Goal: Task Accomplishment & Management: Use online tool/utility

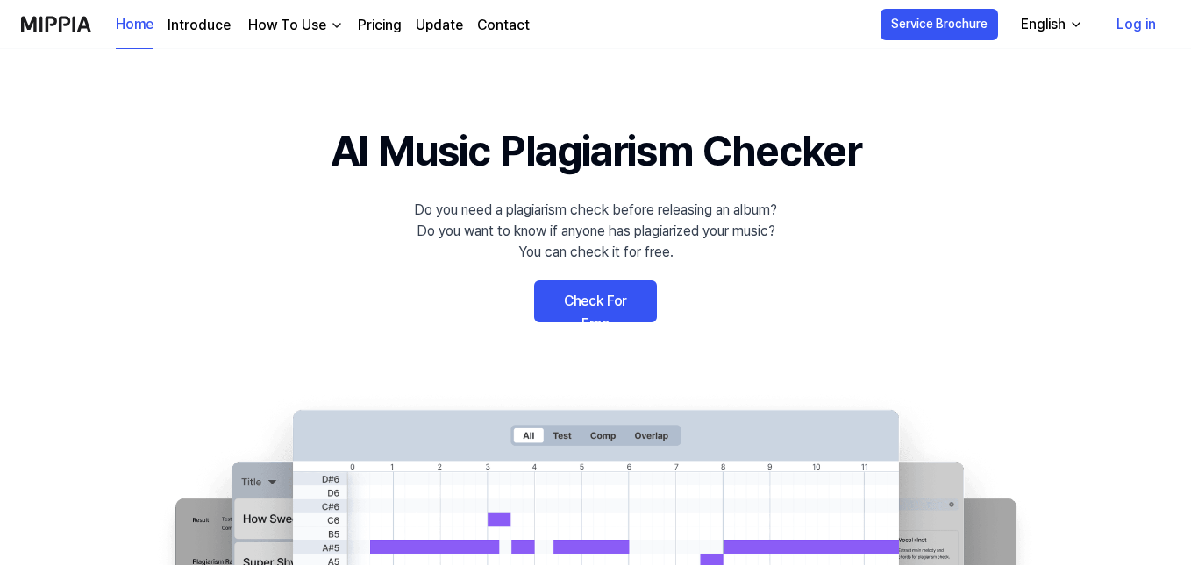
click at [1135, 28] on link "Log in" at bounding box center [1136, 24] width 68 height 49
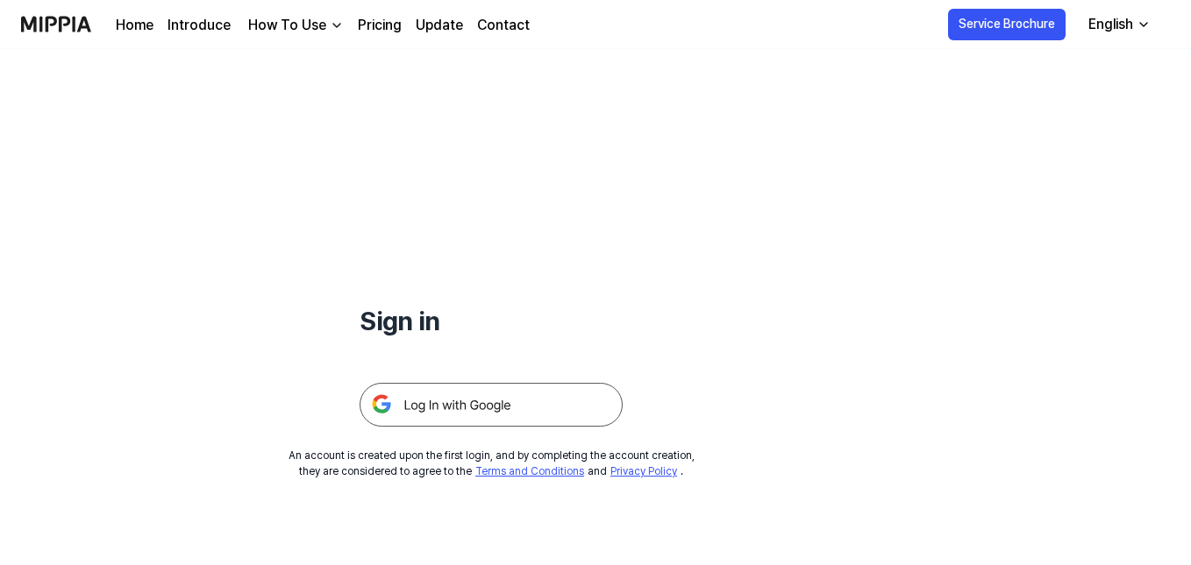
click at [487, 402] on img at bounding box center [490, 405] width 263 height 44
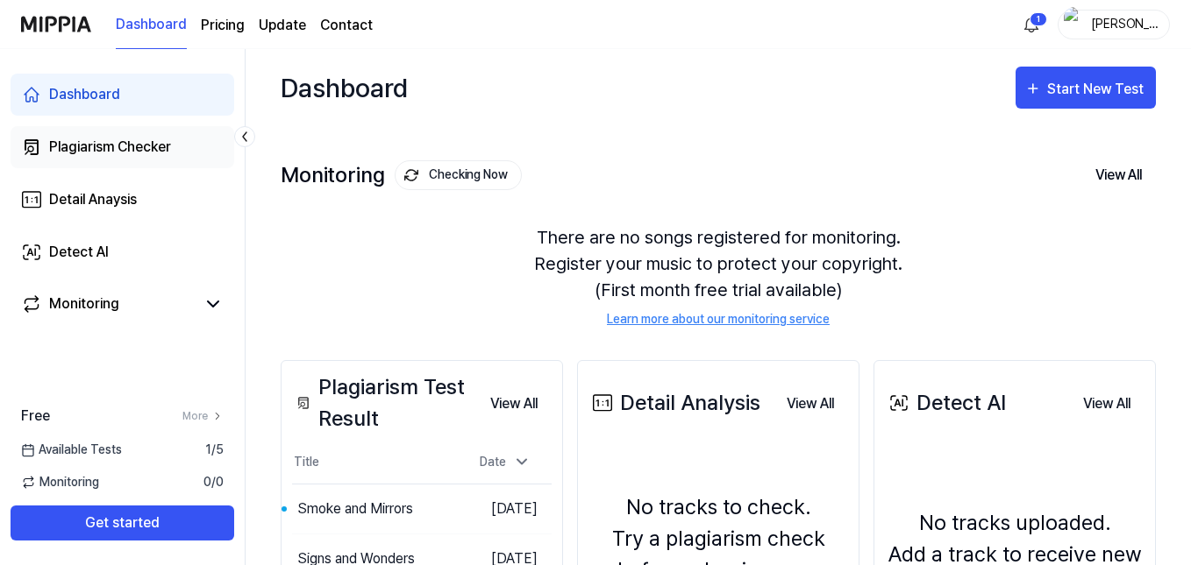
click at [93, 152] on div "Plagiarism Checker" at bounding box center [110, 147] width 122 height 21
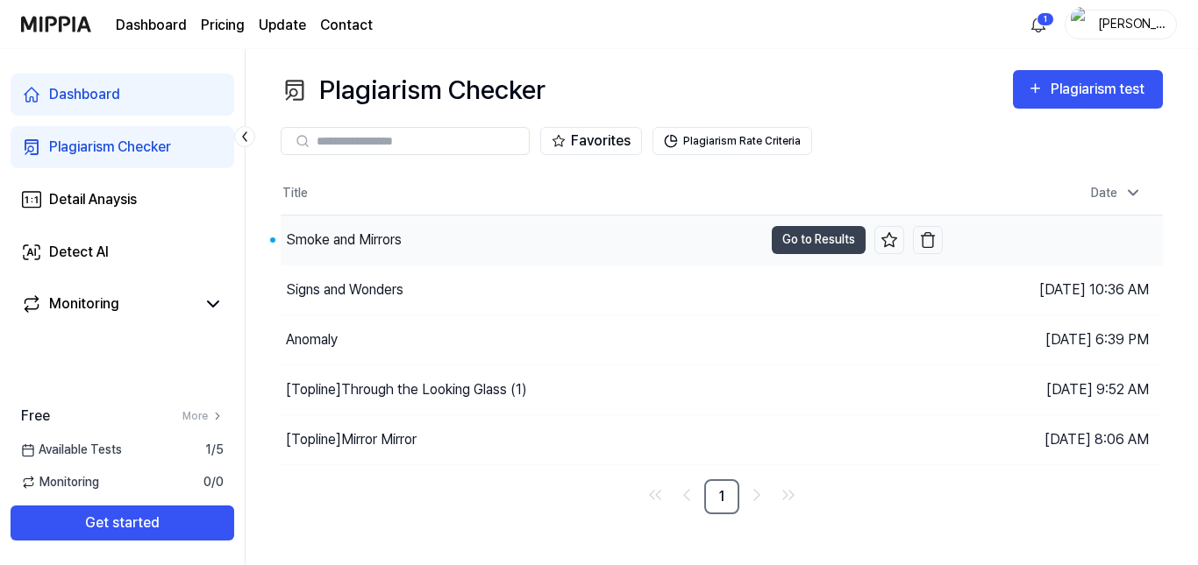
click at [348, 239] on div "Smoke and Mirrors" at bounding box center [344, 240] width 116 height 21
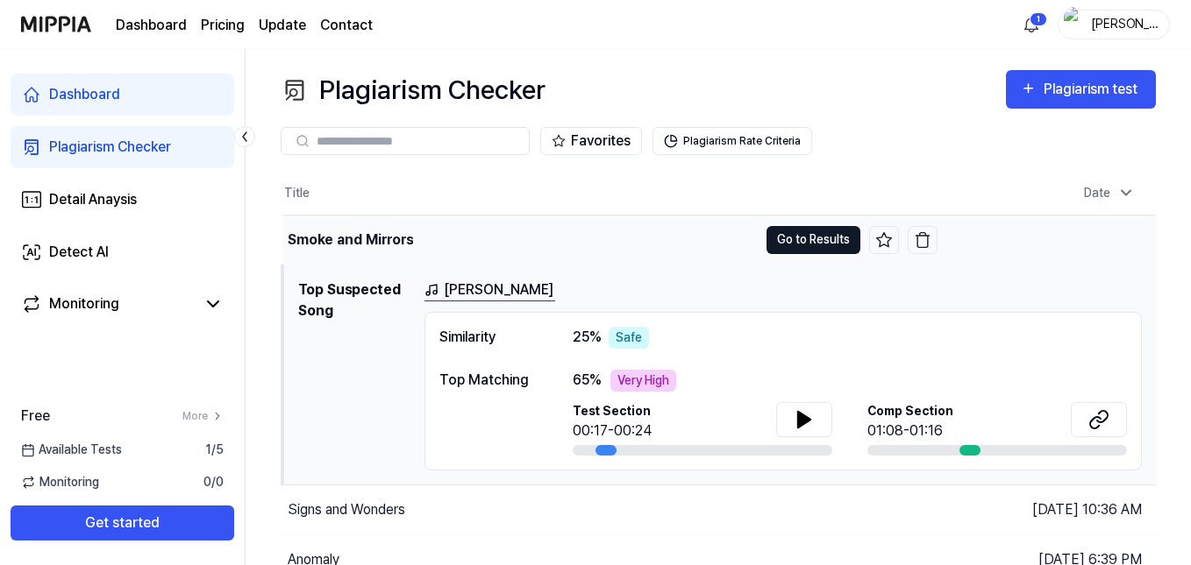
click at [816, 249] on button "Go to Results" at bounding box center [813, 240] width 94 height 28
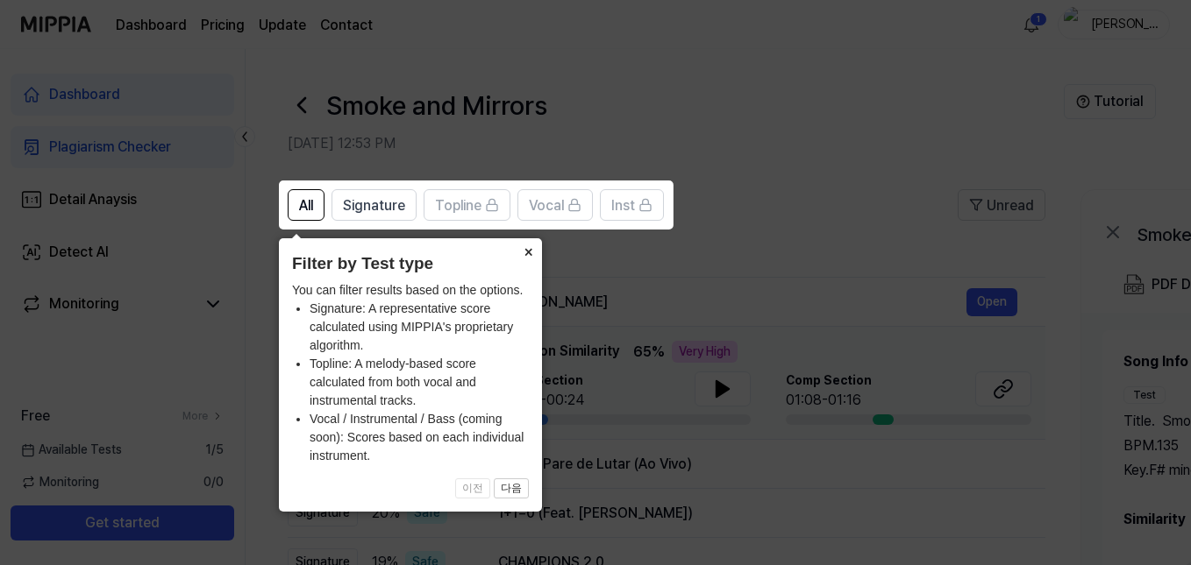
click at [530, 255] on button "×" at bounding box center [528, 250] width 28 height 25
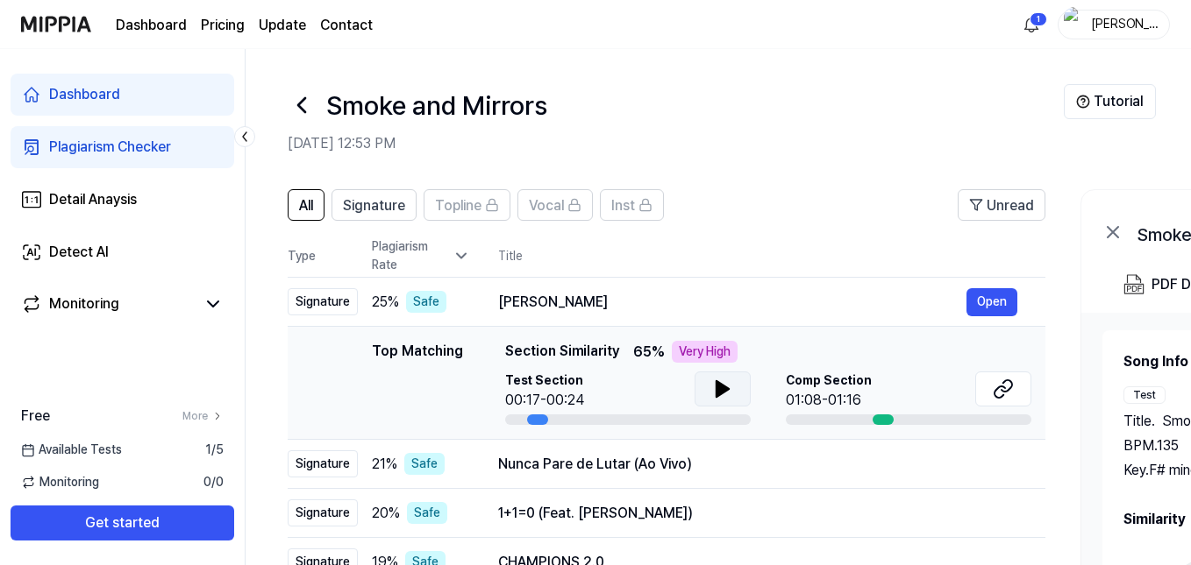
click at [718, 386] on icon at bounding box center [722, 389] width 12 height 16
click at [1002, 384] on icon at bounding box center [1002, 389] width 21 height 21
click at [306, 207] on span "All" at bounding box center [306, 206] width 14 height 21
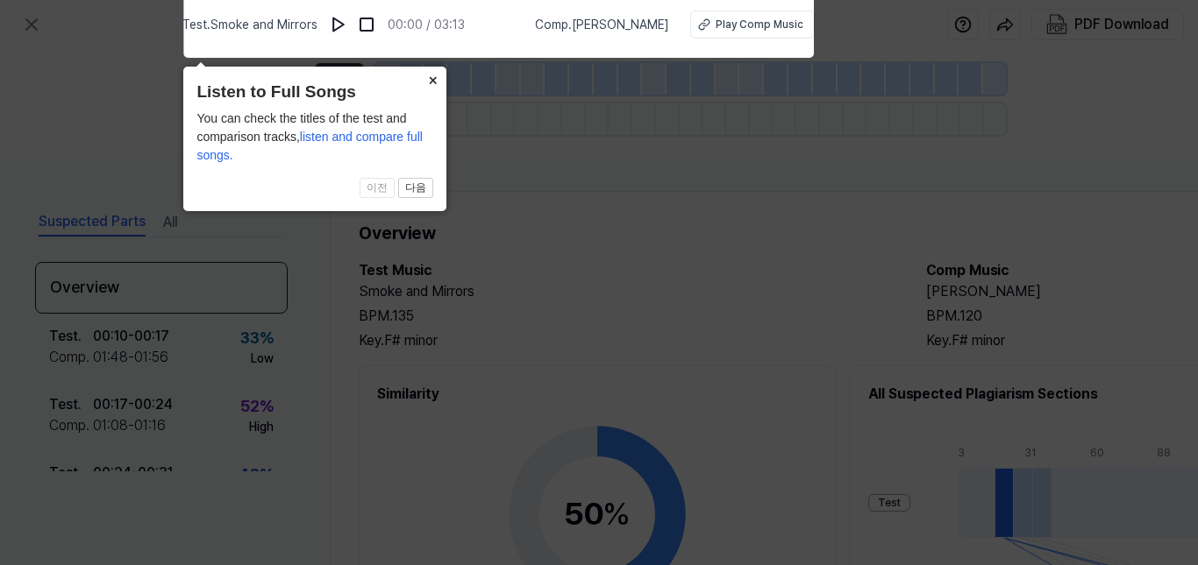
click at [434, 82] on button "×" at bounding box center [432, 79] width 28 height 25
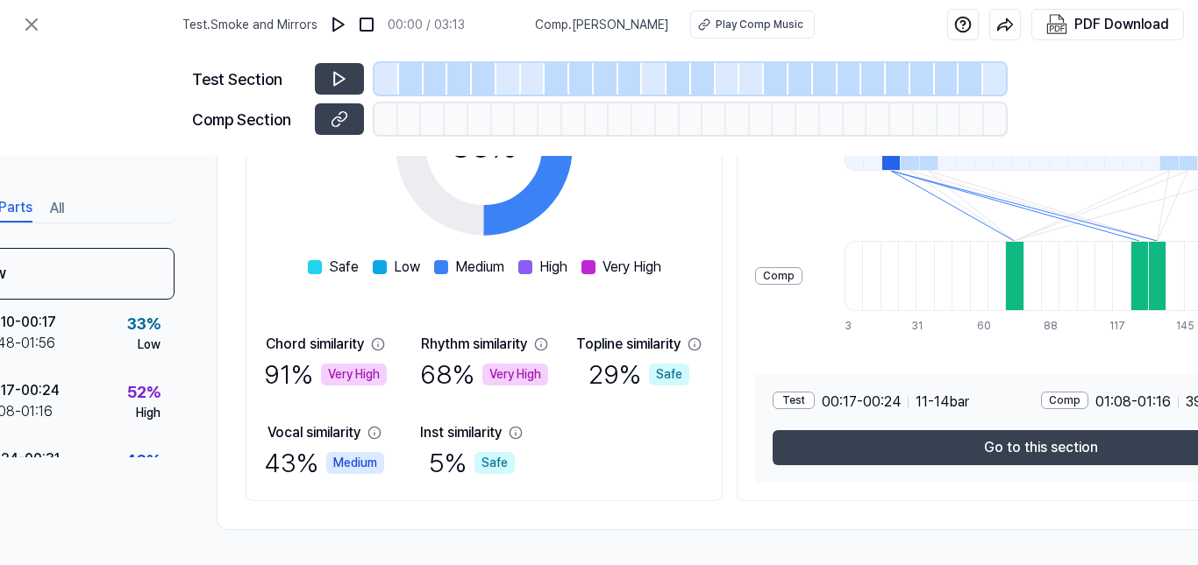
scroll to position [374, 0]
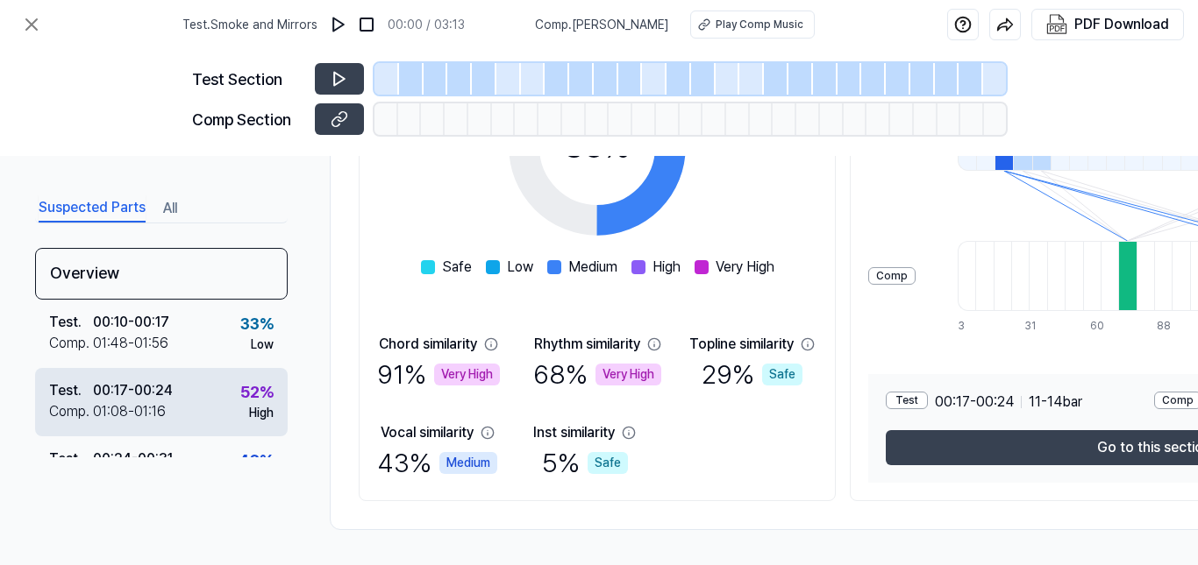
click at [151, 390] on div "00:17 - 00:24" at bounding box center [133, 390] width 80 height 21
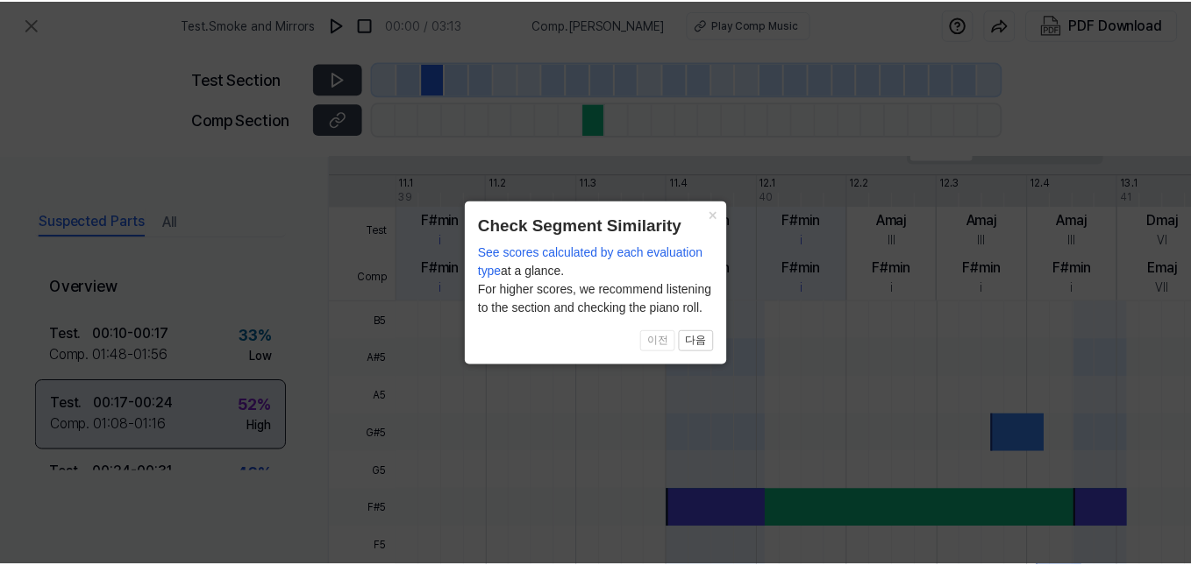
scroll to position [644, 0]
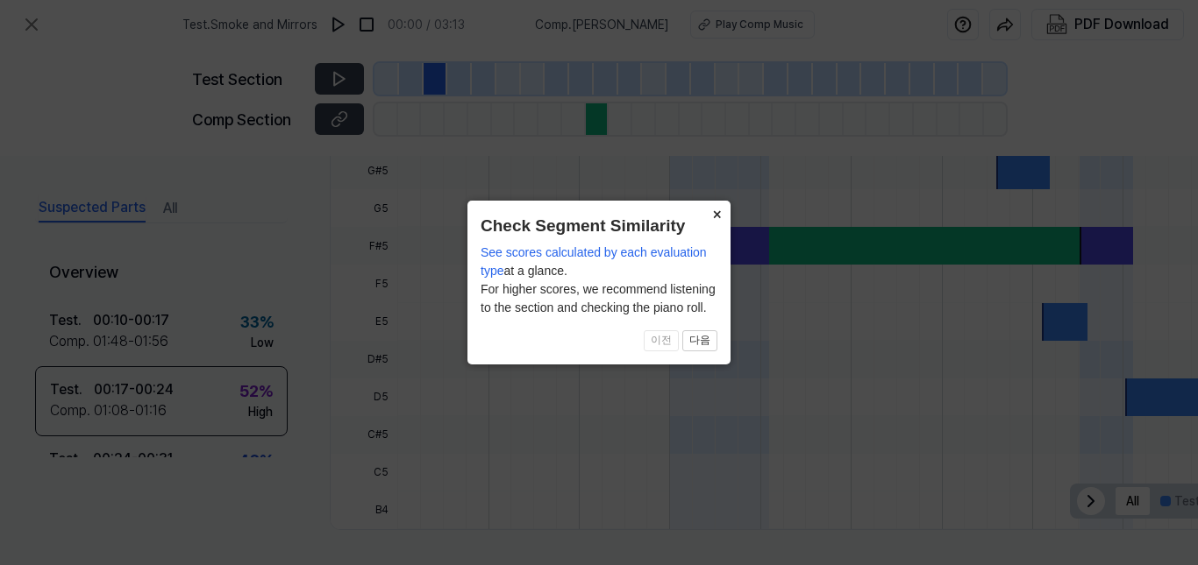
click at [715, 215] on button "×" at bounding box center [716, 213] width 28 height 25
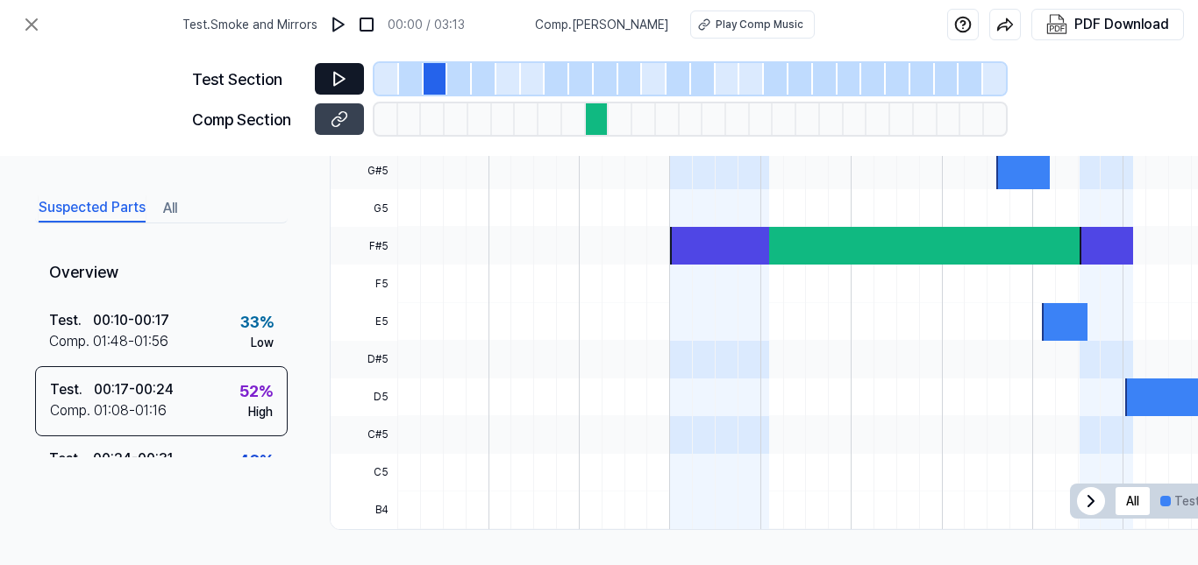
click at [338, 75] on icon at bounding box center [339, 79] width 11 height 13
click at [31, 26] on icon at bounding box center [31, 24] width 11 height 11
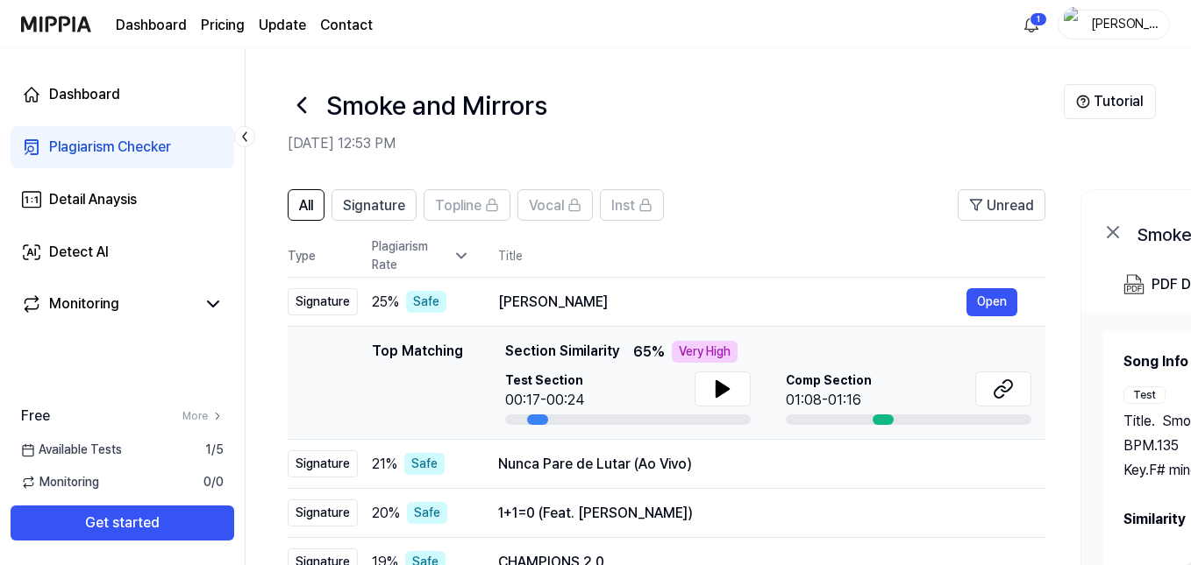
click at [298, 107] on icon at bounding box center [302, 105] width 28 height 28
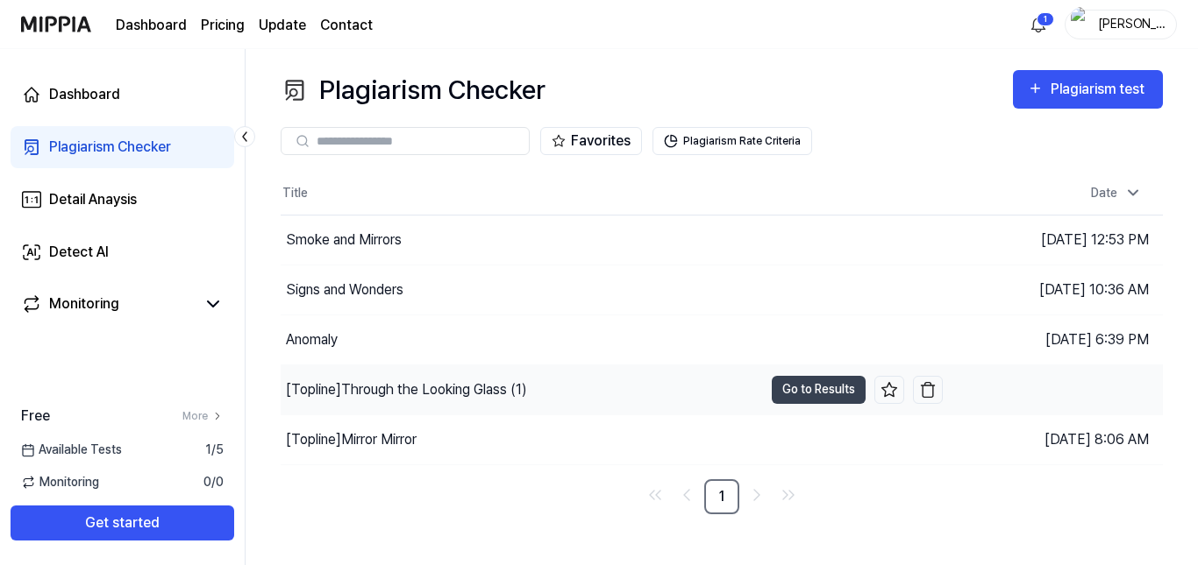
click at [441, 392] on div "[Topline] Through the Looking Glass (1)" at bounding box center [406, 390] width 241 height 21
click at [797, 384] on button "Go to Results" at bounding box center [818, 390] width 94 height 28
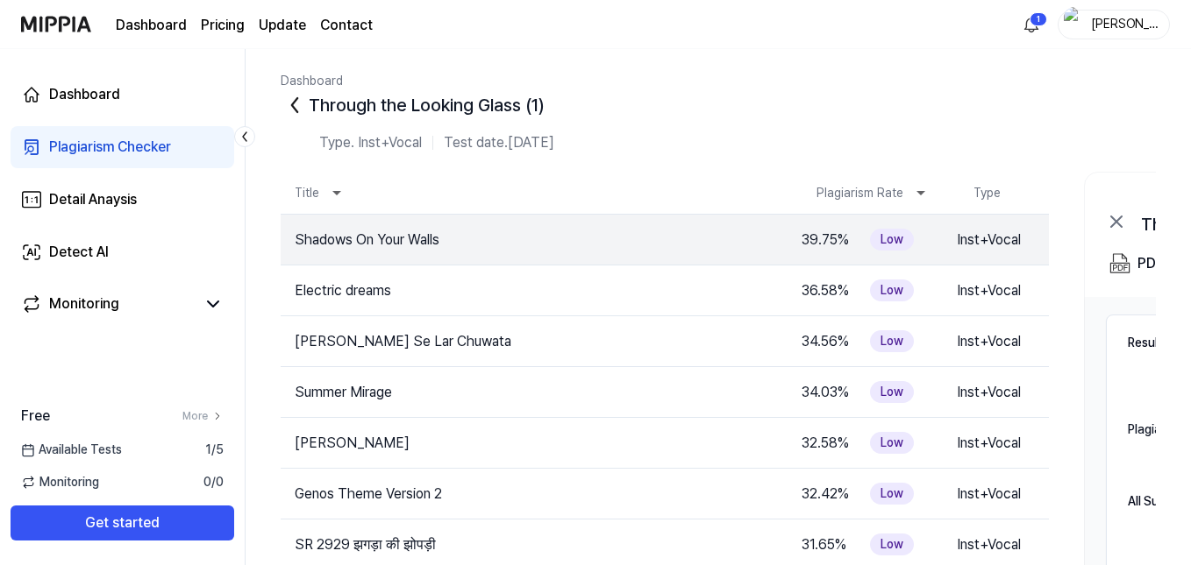
click at [103, 144] on div "Plagiarism Checker" at bounding box center [110, 147] width 122 height 21
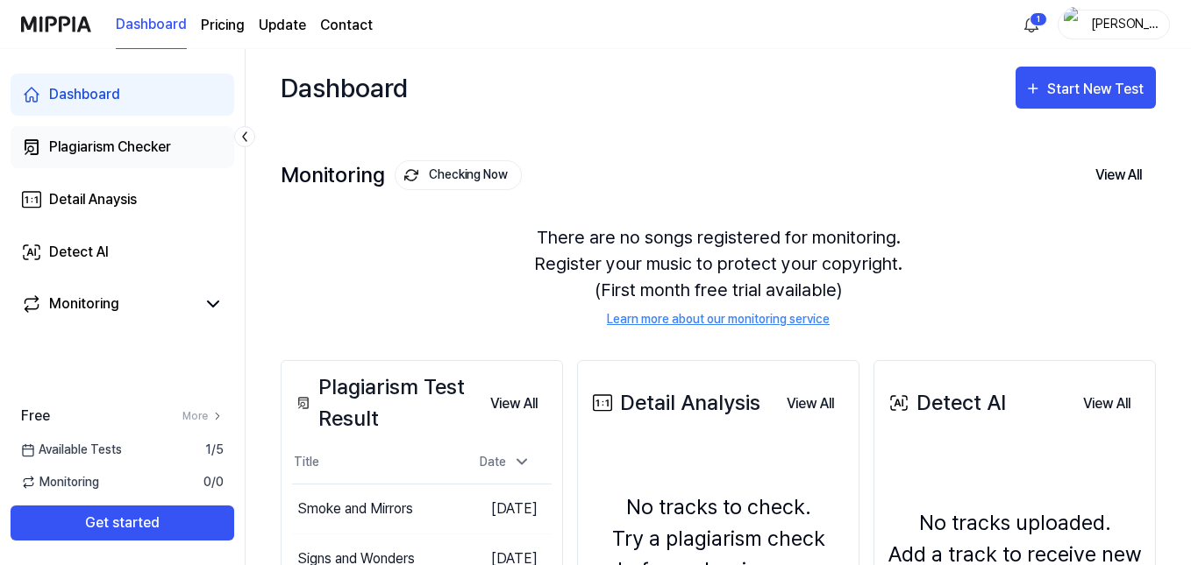
click at [139, 149] on div "Plagiarism Checker" at bounding box center [110, 147] width 122 height 21
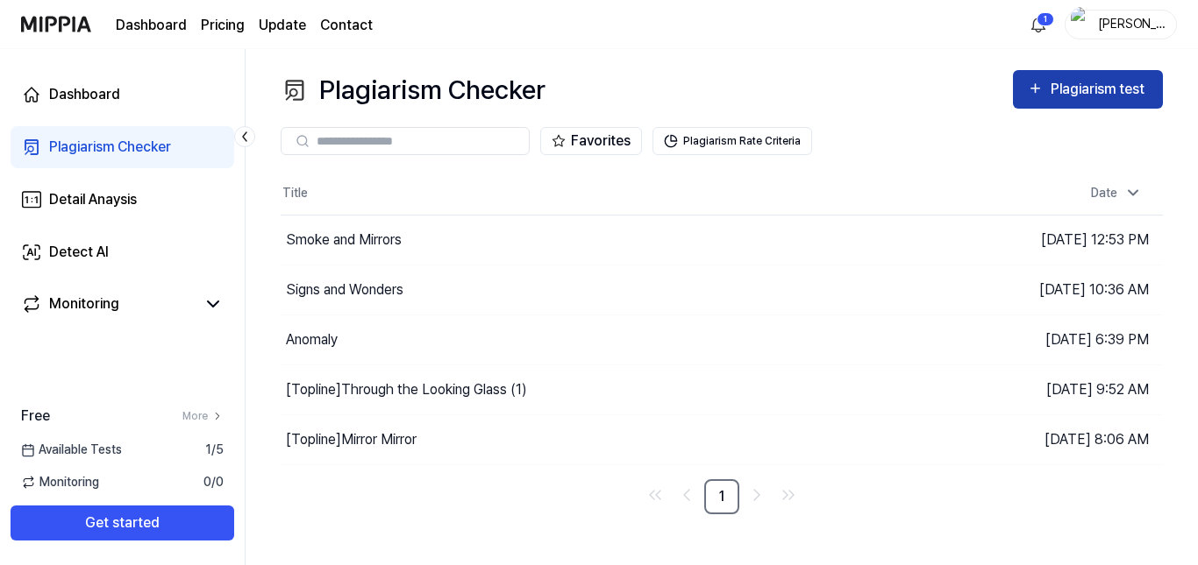
click at [1062, 82] on div "Plagiarism test" at bounding box center [1099, 89] width 98 height 23
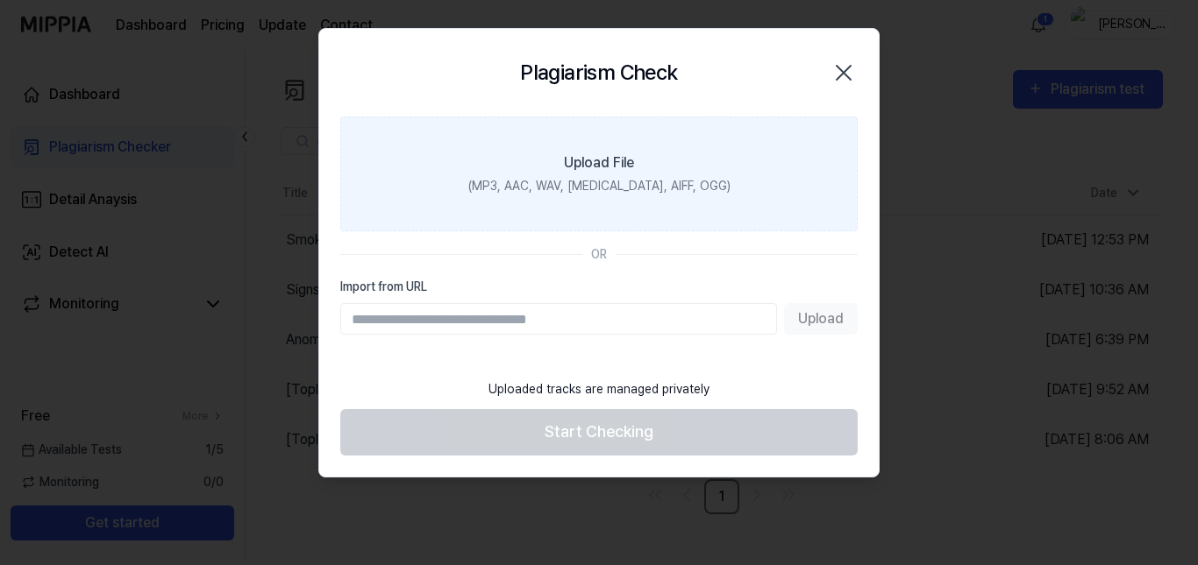
click at [607, 169] on div "Upload File" at bounding box center [599, 163] width 70 height 21
click at [0, 0] on input "Upload File (MP3, AAC, WAV, [MEDICAL_DATA], AIFF, OGG)" at bounding box center [0, 0] width 0 height 0
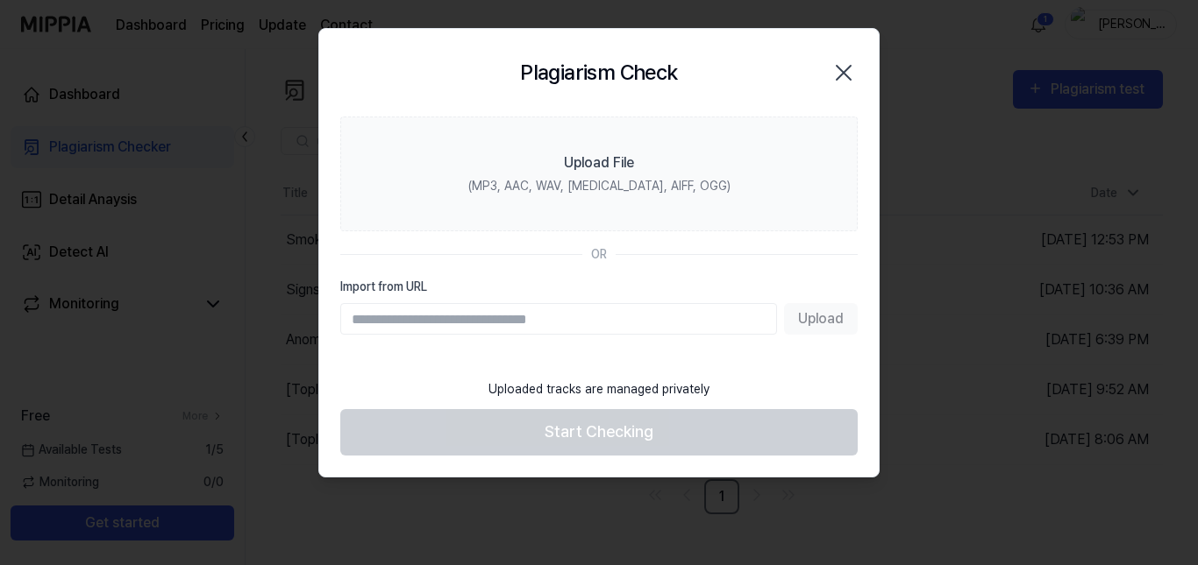
click at [850, 68] on icon "button" at bounding box center [843, 73] width 28 height 28
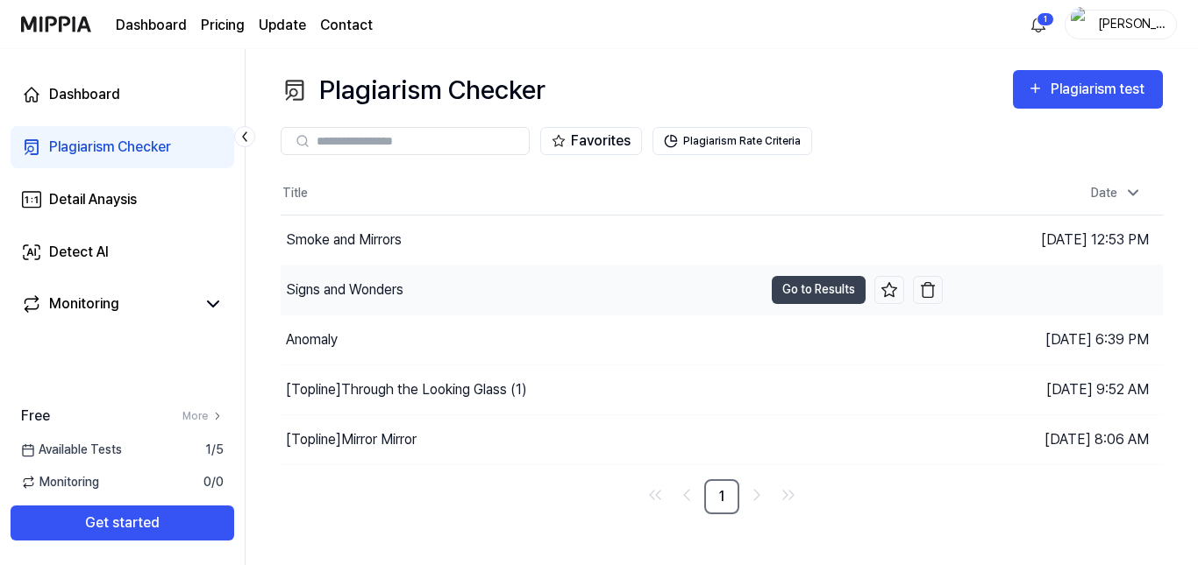
click at [568, 267] on div "Signs and Wonders" at bounding box center [522, 290] width 482 height 49
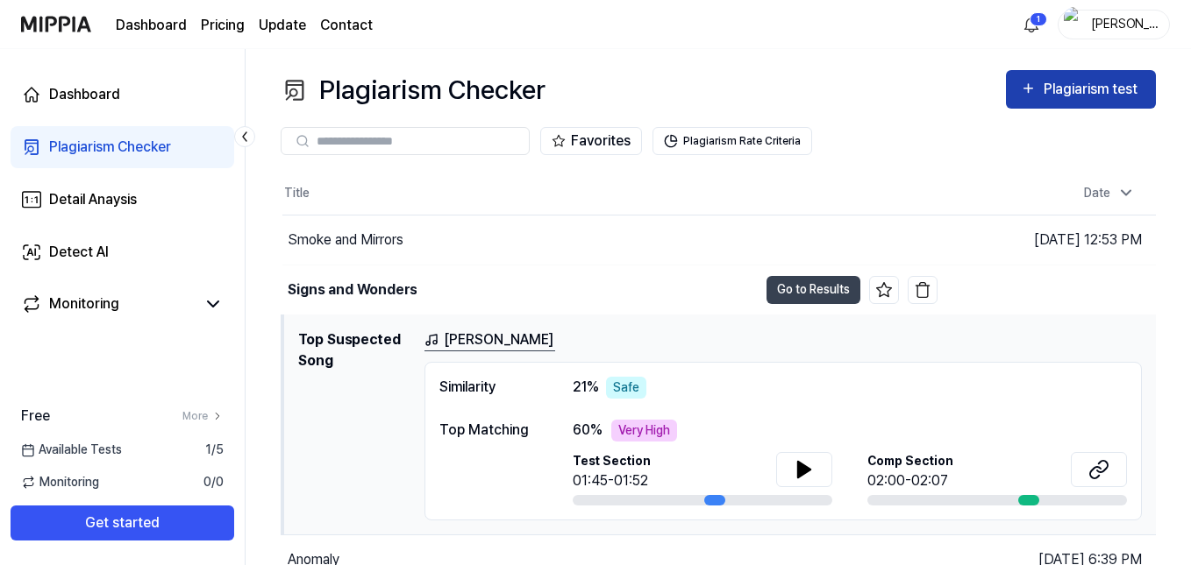
click at [1062, 84] on div "Plagiarism test" at bounding box center [1092, 89] width 98 height 23
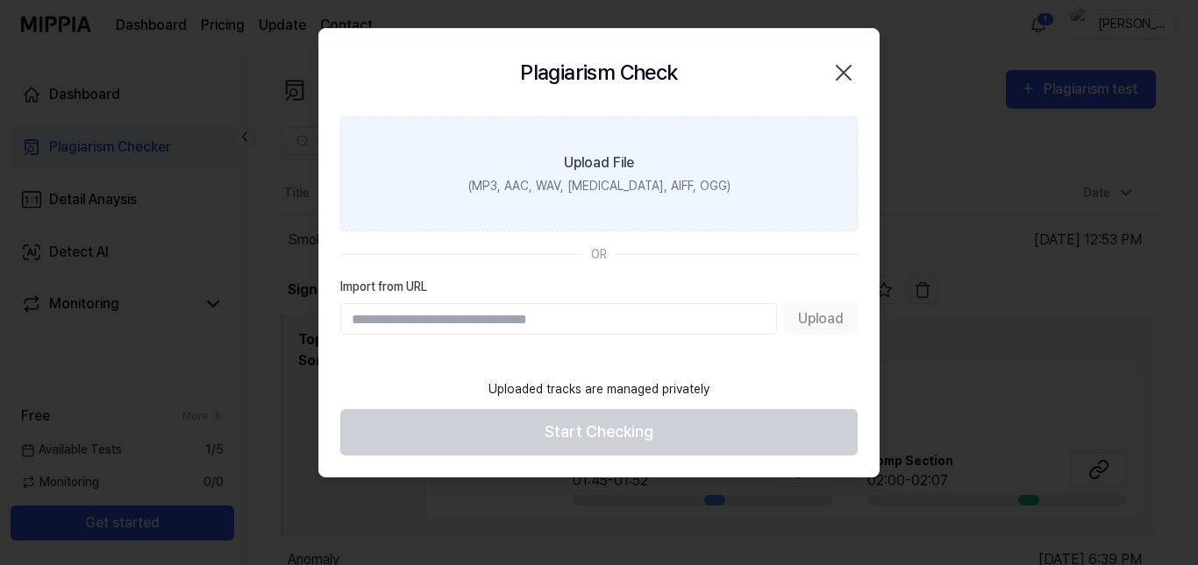
click at [597, 180] on div "(MP3, AAC, WAV, [MEDICAL_DATA], AIFF, OGG)" at bounding box center [599, 186] width 262 height 18
click at [0, 0] on input "Upload File (MP3, AAC, WAV, [MEDICAL_DATA], AIFF, OGG)" at bounding box center [0, 0] width 0 height 0
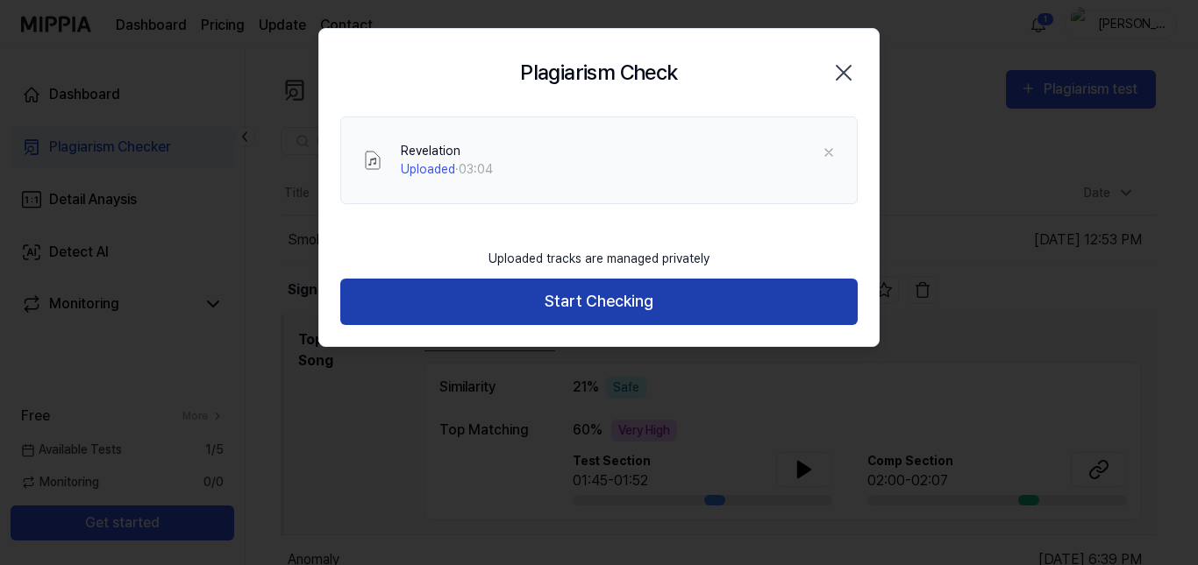
click at [548, 296] on button "Start Checking" at bounding box center [598, 302] width 517 height 46
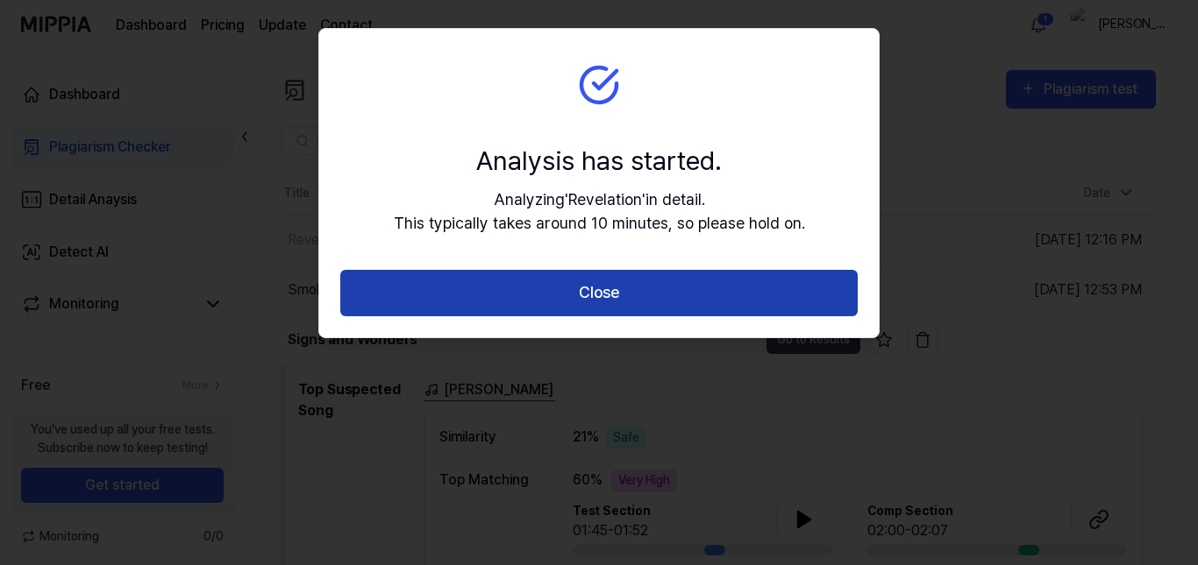
click at [609, 293] on button "Close" at bounding box center [598, 293] width 517 height 46
